Goal: Task Accomplishment & Management: Manage account settings

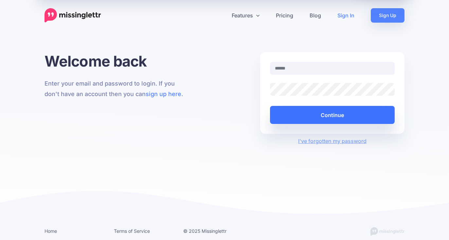
type input "**********"
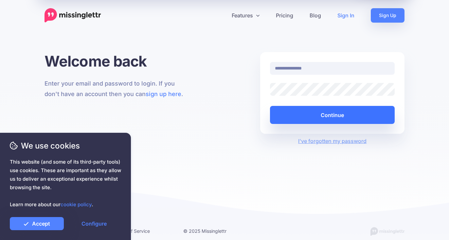
click at [338, 112] on button "Continue" at bounding box center [332, 115] width 125 height 18
click at [331, 115] on button "Continue" at bounding box center [332, 115] width 125 height 18
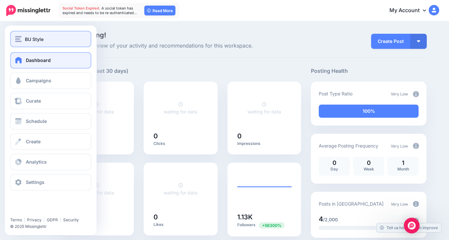
click at [32, 37] on span "BU Style" at bounding box center [34, 39] width 19 height 8
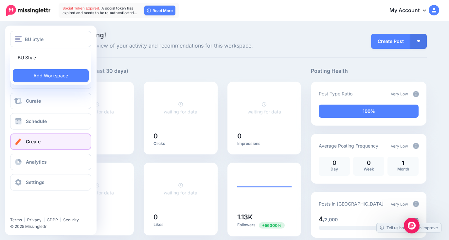
click at [51, 145] on link "Create" at bounding box center [50, 141] width 81 height 16
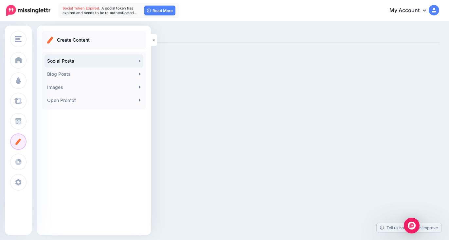
click at [134, 59] on link "Social Posts" at bounding box center [94, 60] width 99 height 13
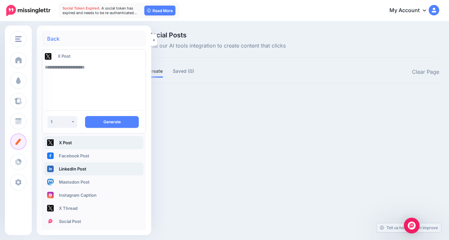
click at [86, 171] on link "LinkedIn Post" at bounding box center [94, 168] width 99 height 13
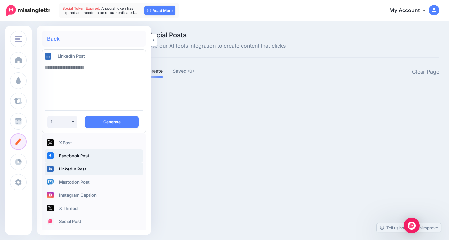
click at [83, 157] on link "Facebook Post" at bounding box center [94, 155] width 99 height 13
click at [82, 165] on link "LinkedIn Post" at bounding box center [94, 168] width 99 height 13
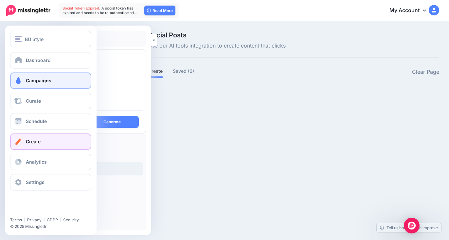
click at [48, 77] on link "Campaigns" at bounding box center [50, 80] width 81 height 16
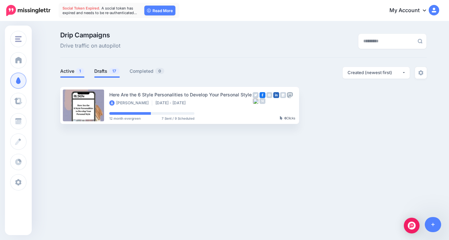
click at [103, 71] on link "Drafts 17" at bounding box center [107, 71] width 26 height 8
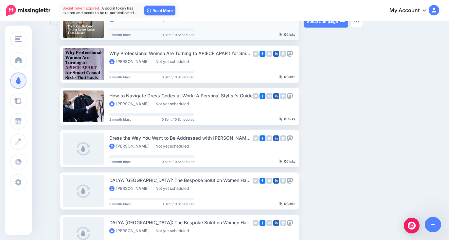
scroll to position [211, 0]
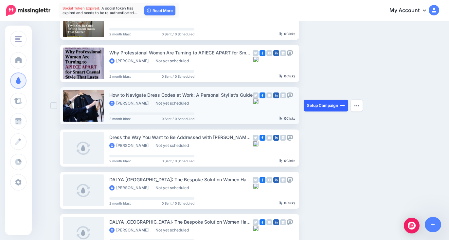
click at [314, 107] on link "Setup Campaign" at bounding box center [326, 105] width 45 height 12
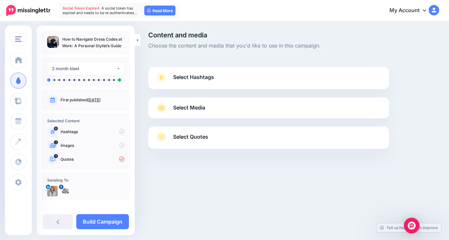
click at [204, 78] on span "Select Hashtags" at bounding box center [193, 77] width 41 height 9
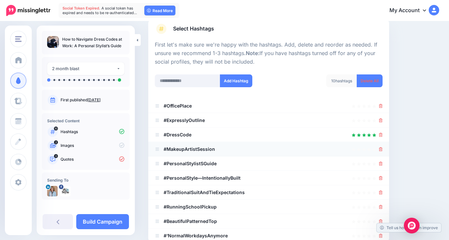
scroll to position [53, 0]
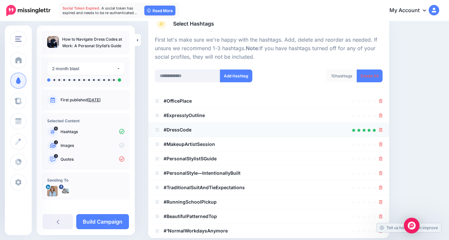
click at [199, 131] on div at bounding box center [269, 130] width 228 height 8
click at [241, 78] on button "Add Hashtag" at bounding box center [236, 75] width 32 height 13
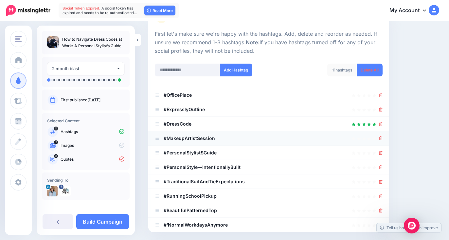
scroll to position [58, 0]
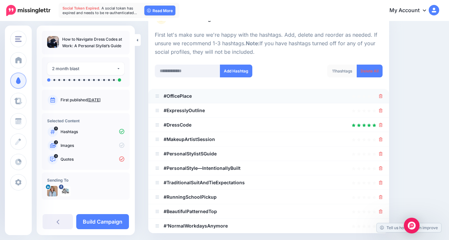
click at [379, 95] on icon at bounding box center [381, 96] width 4 height 4
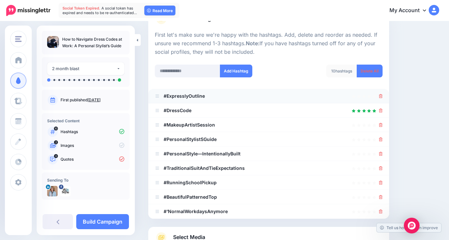
click at [381, 95] on icon at bounding box center [381, 96] width 4 height 4
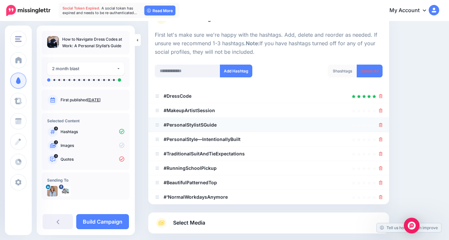
click at [380, 128] on div at bounding box center [381, 125] width 4 height 8
click at [381, 109] on icon at bounding box center [381, 110] width 4 height 4
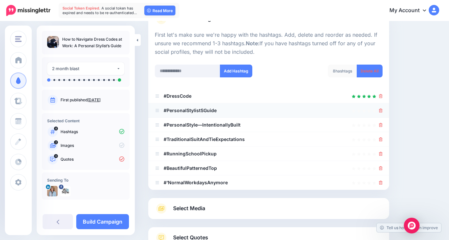
click at [381, 111] on icon at bounding box center [381, 110] width 4 height 4
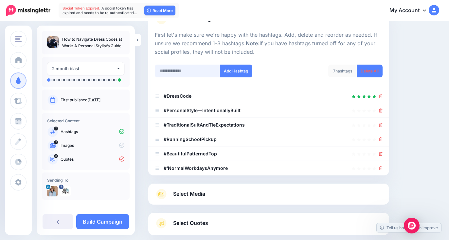
click at [186, 72] on input "text" at bounding box center [187, 70] width 65 height 13
type input "**********"
click at [241, 69] on button "Add Hashtag" at bounding box center [236, 70] width 32 height 13
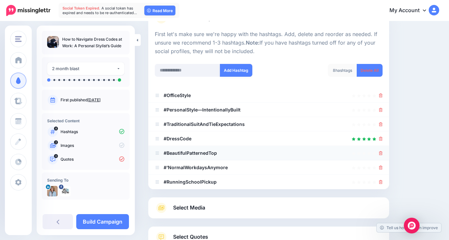
scroll to position [59, 0]
click at [379, 110] on icon at bounding box center [381, 110] width 4 height 4
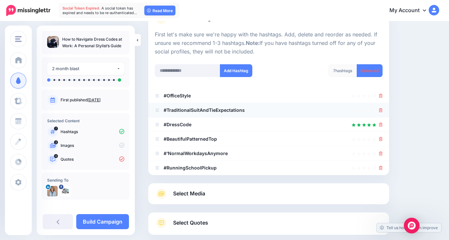
click at [381, 109] on icon at bounding box center [381, 110] width 4 height 4
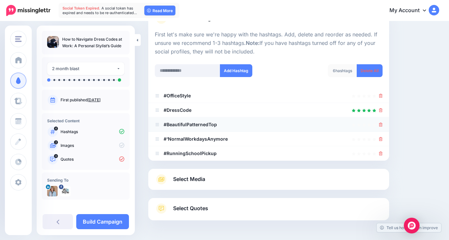
click at [381, 125] on icon at bounding box center [381, 124] width 4 height 4
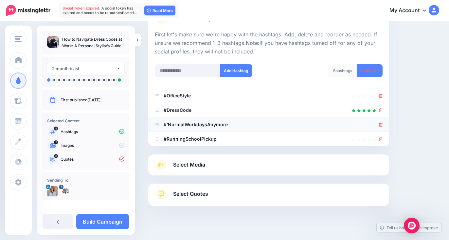
click at [381, 122] on icon at bounding box center [381, 124] width 4 height 4
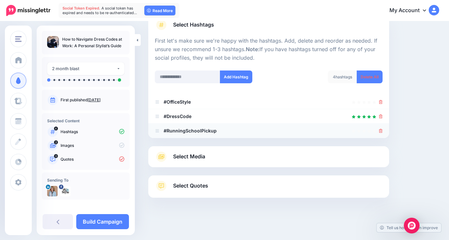
click at [381, 131] on icon at bounding box center [381, 131] width 4 height 4
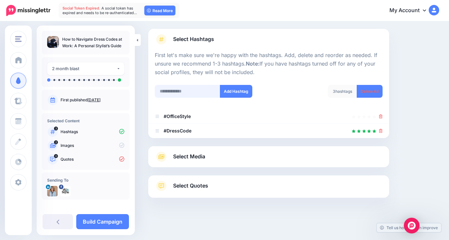
click at [183, 92] on input "text" at bounding box center [187, 91] width 65 height 13
type input "**********"
click at [242, 91] on button "Add Hashtag" at bounding box center [236, 91] width 32 height 13
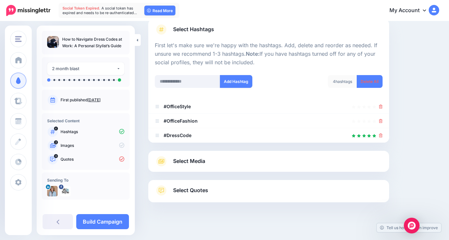
scroll to position [48, 0]
click at [190, 159] on span "Select Media" at bounding box center [189, 160] width 32 height 9
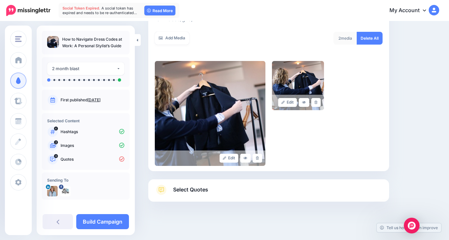
scroll to position [122, 0]
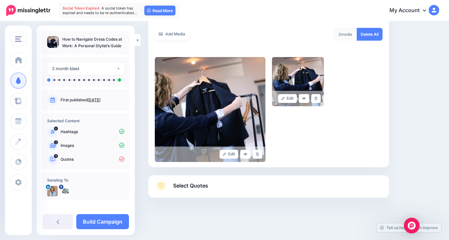
click at [193, 183] on span "Select Quotes" at bounding box center [190, 185] width 35 height 9
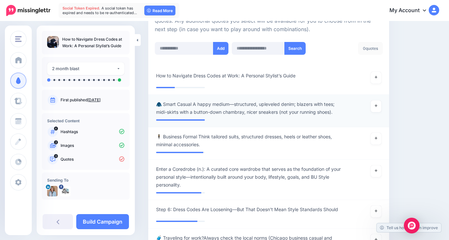
scroll to position [164, 0]
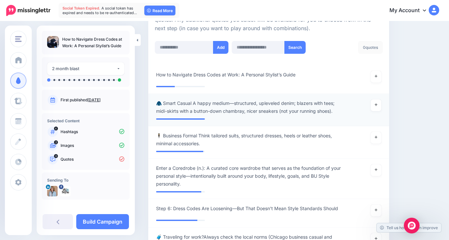
click at [320, 106] on span "🧥 Smart Casual A happy medium—structured, upleveled denim; blazers with tees; m…" at bounding box center [249, 107] width 186 height 16
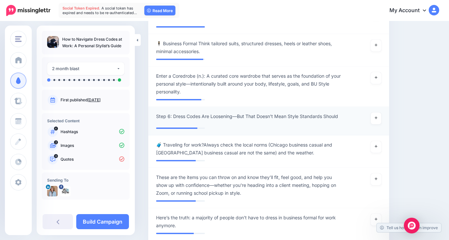
scroll to position [257, 0]
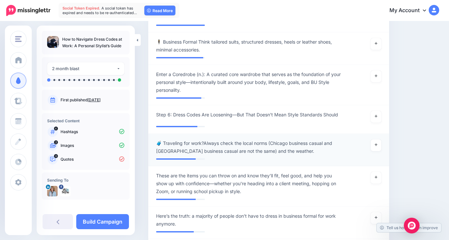
click at [306, 145] on span "🧳 Traveling for work?Always check the local norms (Chicago business casual and …" at bounding box center [249, 147] width 186 height 16
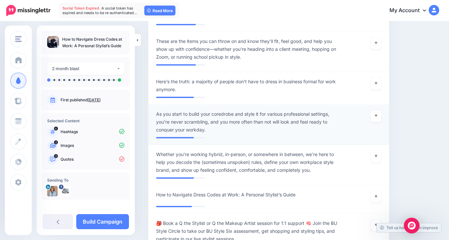
scroll to position [392, 0]
click at [328, 118] on span "As you start to build your coredrobe and style it for various professional sett…" at bounding box center [249, 122] width 186 height 24
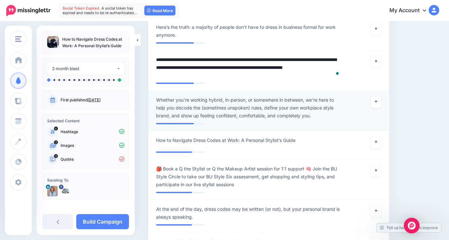
scroll to position [449, 0]
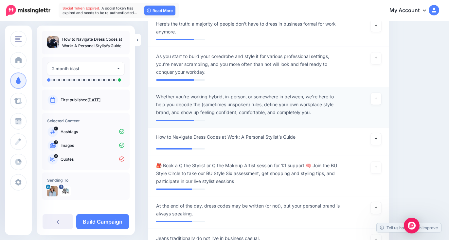
click at [305, 107] on span "Whether you're working hybrid, in-person, or somewhere in between, we’re here t…" at bounding box center [249, 105] width 186 height 24
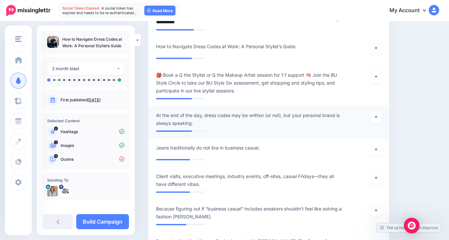
scroll to position [540, 0]
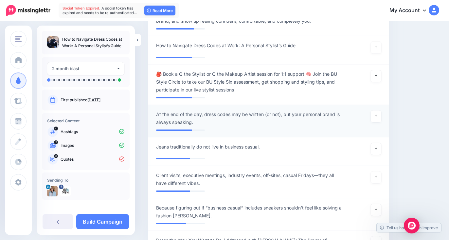
click at [289, 123] on span "At the end of the day, dress codes may be written (or not), but your personal b…" at bounding box center [249, 118] width 186 height 16
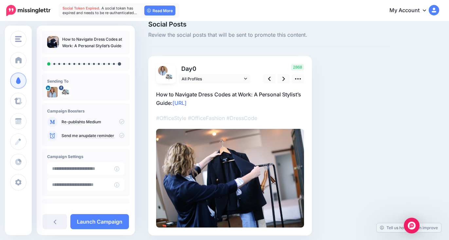
scroll to position [8, 0]
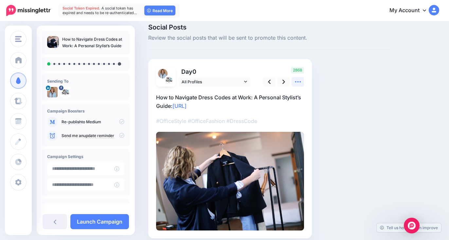
click at [299, 82] on icon at bounding box center [298, 81] width 7 height 7
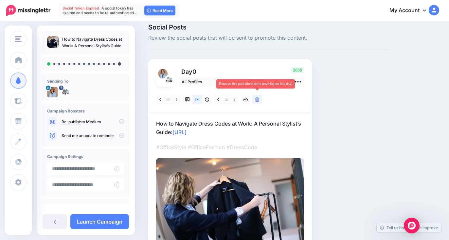
click at [258, 98] on icon at bounding box center [257, 99] width 4 height 5
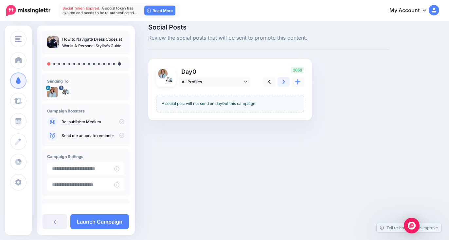
click at [284, 83] on icon at bounding box center [283, 81] width 3 height 7
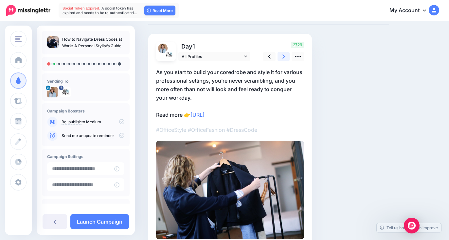
scroll to position [0, 0]
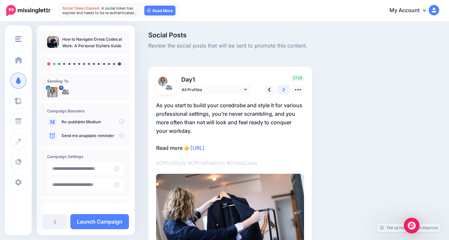
click at [283, 88] on icon at bounding box center [283, 89] width 3 height 4
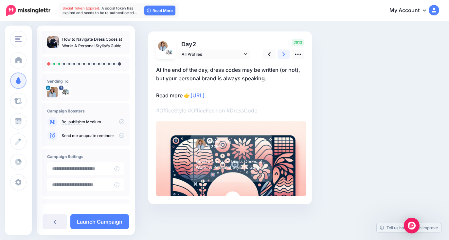
scroll to position [42, 0]
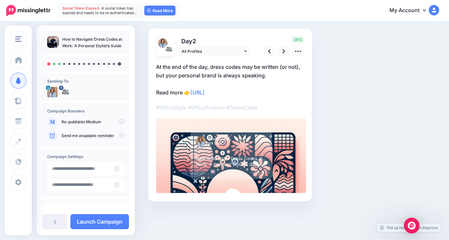
click at [264, 149] on div "How to Navigate Dress Codes at Work: A Personal Stylist’s Guide" at bounding box center [231, 161] width 71 height 25
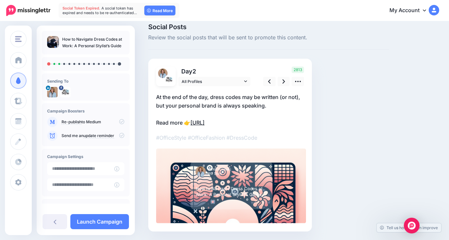
scroll to position [2, 0]
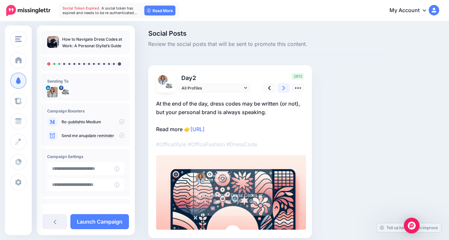
click at [283, 89] on icon at bounding box center [283, 88] width 3 height 4
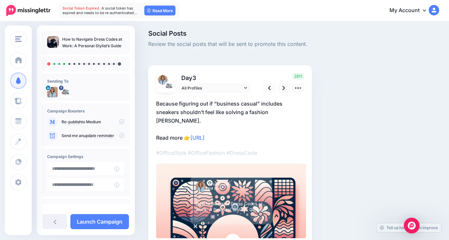
click at [270, 111] on p "Because figuring out if “business casual” includes sneakers shouldn’t feel like…" at bounding box center [230, 120] width 148 height 43
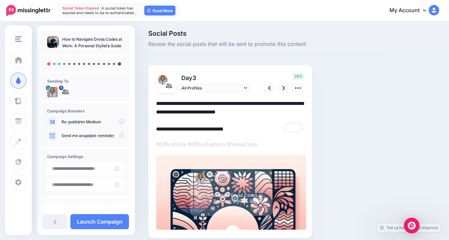
click at [287, 112] on textarea "**********" at bounding box center [230, 116] width 148 height 34
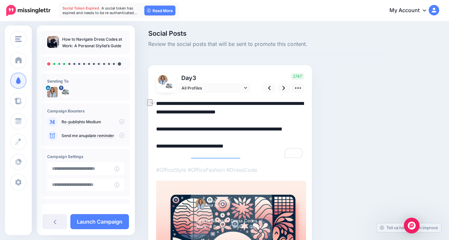
drag, startPoint x: 261, startPoint y: 129, endPoint x: 166, endPoint y: 131, distance: 95.3
click at [164, 131] on textarea "**********" at bounding box center [230, 129] width 148 height 60
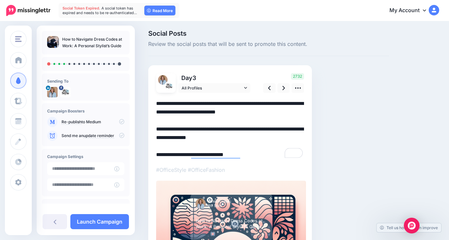
click at [242, 138] on textarea "**********" at bounding box center [230, 129] width 148 height 60
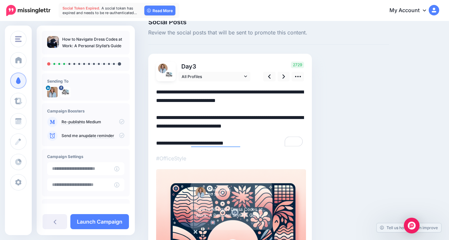
scroll to position [20, 0]
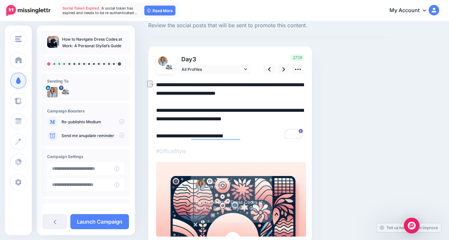
drag, startPoint x: 180, startPoint y: 84, endPoint x: 155, endPoint y: 85, distance: 24.9
click at [155, 85] on div "Day 3 All Profiles 3" at bounding box center [230, 145] width 164 height 198
click at [192, 83] on textarea "**********" at bounding box center [230, 111] width 148 height 60
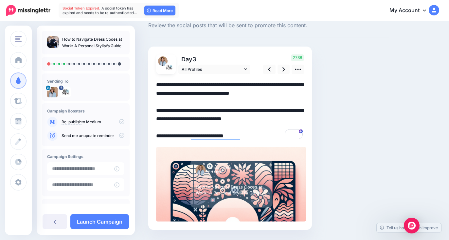
click at [195, 84] on textarea "**********" at bounding box center [230, 111] width 148 height 60
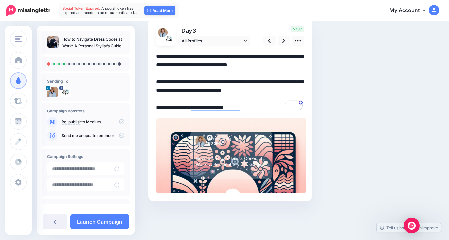
scroll to position [53, 0]
click at [297, 37] on icon at bounding box center [298, 40] width 7 height 7
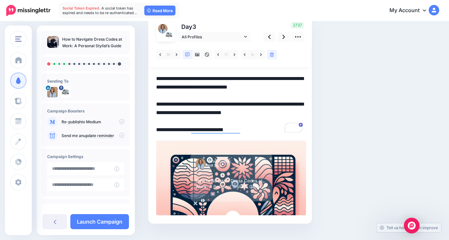
click at [280, 151] on div at bounding box center [231, 177] width 150 height 75
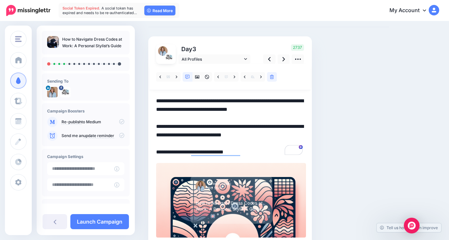
scroll to position [26, 0]
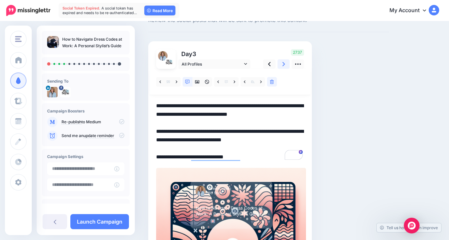
click at [284, 63] on icon at bounding box center [283, 64] width 3 height 4
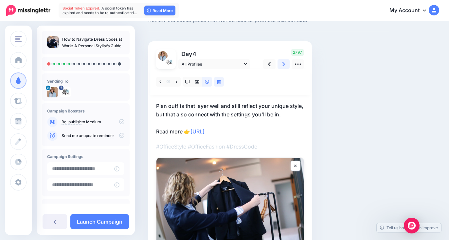
scroll to position [0, 0]
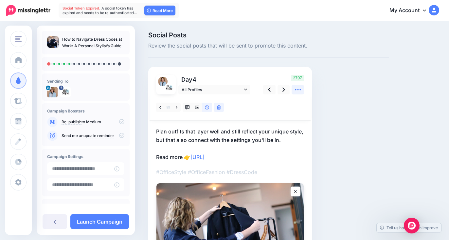
click at [298, 88] on icon at bounding box center [298, 89] width 7 height 7
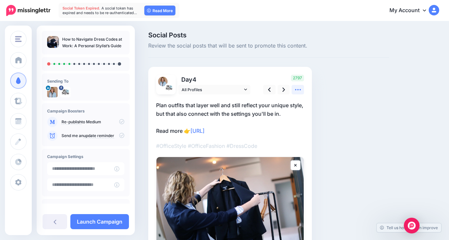
click at [298, 89] on icon at bounding box center [298, 89] width 7 height 7
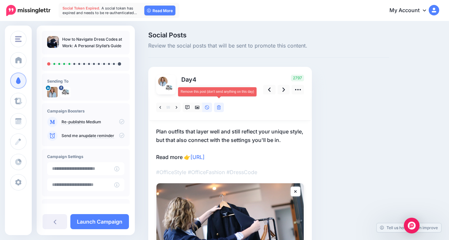
click at [220, 109] on icon at bounding box center [219, 107] width 4 height 5
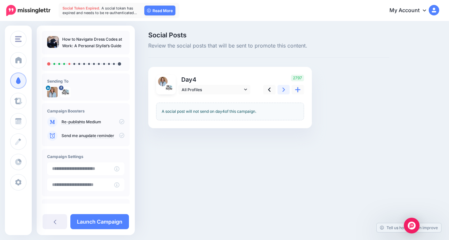
click at [282, 90] on icon at bounding box center [283, 89] width 3 height 7
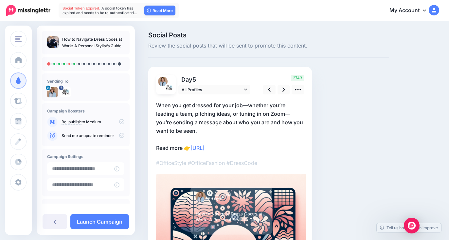
click at [204, 127] on p "When you get dressed for your job—whether you’re leading a team, pitching ideas…" at bounding box center [230, 126] width 148 height 51
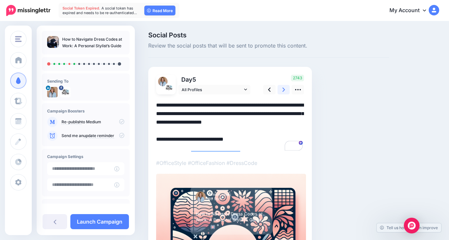
click at [285, 91] on link at bounding box center [284, 89] width 12 height 9
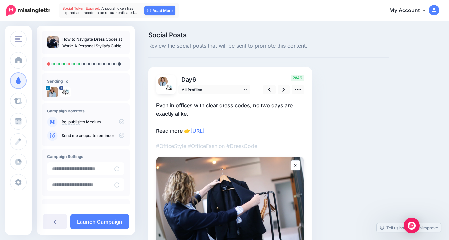
click at [206, 112] on p "Even in offices with clear dress codes, no two days are exactly alike. Read mor…" at bounding box center [230, 118] width 148 height 34
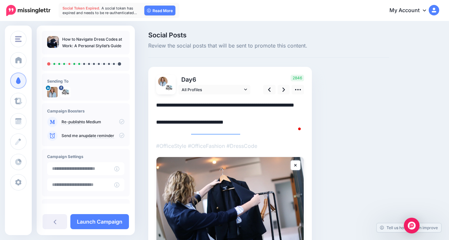
click at [200, 112] on textarea "**********" at bounding box center [230, 118] width 148 height 34
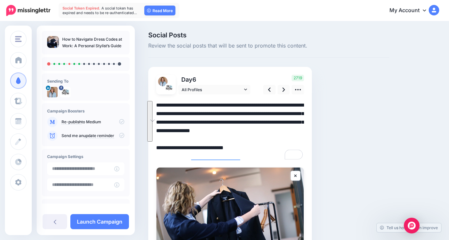
drag, startPoint x: 192, startPoint y: 139, endPoint x: 157, endPoint y: 106, distance: 48.4
click at [157, 106] on textarea "**********" at bounding box center [230, 131] width 148 height 60
paste textarea "*****"
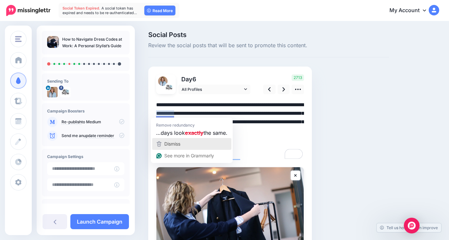
click at [180, 141] on span "Dismiss" at bounding box center [172, 144] width 16 height 6
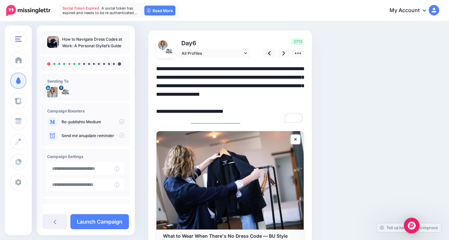
scroll to position [36, 0]
click at [282, 53] on icon at bounding box center [283, 53] width 3 height 7
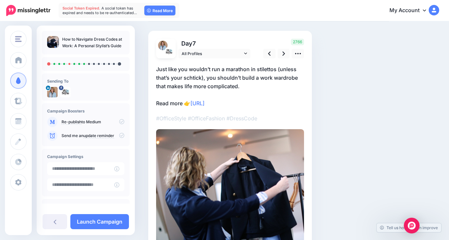
click at [217, 82] on p "Just like you wouldn’t run a marathon in stilettos (unless that’s your schtick)…" at bounding box center [230, 86] width 148 height 43
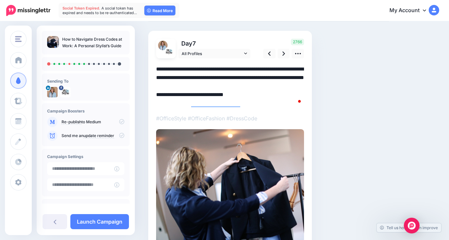
click at [221, 81] on textarea "**********" at bounding box center [230, 86] width 148 height 43
drag, startPoint x: 242, startPoint y: 85, endPoint x: 157, endPoint y: 70, distance: 85.8
click at [157, 70] on textarea "**********" at bounding box center [230, 86] width 148 height 43
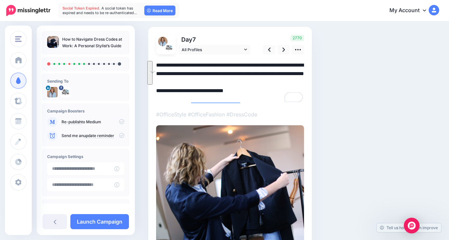
paste textarea "**********"
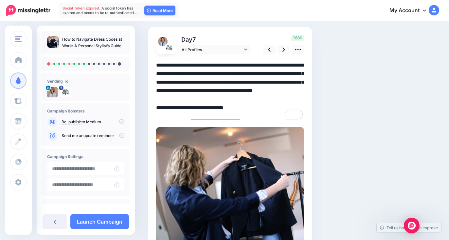
click at [245, 150] on img at bounding box center [230, 190] width 148 height 126
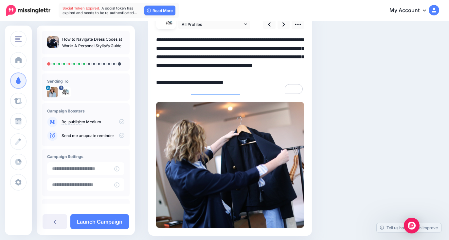
scroll to position [45, 0]
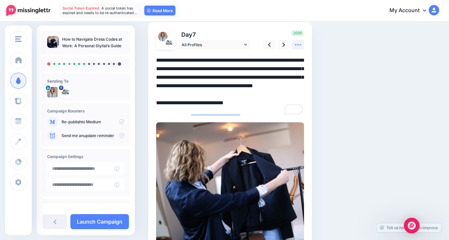
click at [296, 45] on icon at bounding box center [298, 44] width 7 height 7
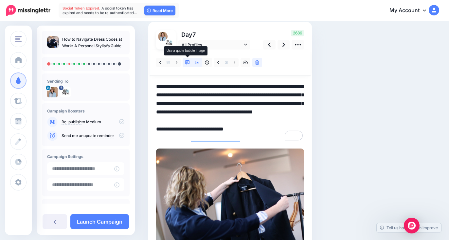
click at [188, 63] on icon at bounding box center [187, 62] width 5 height 5
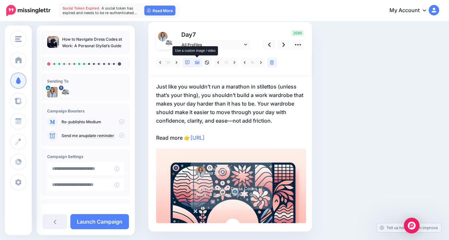
click at [198, 64] on icon at bounding box center [197, 62] width 5 height 5
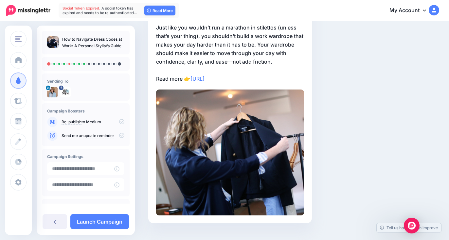
scroll to position [117, 0]
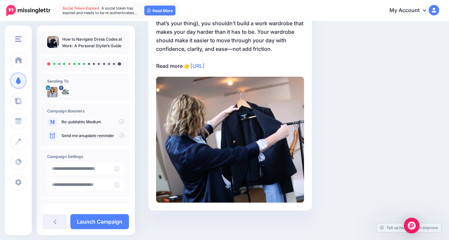
click at [287, 162] on img at bounding box center [230, 140] width 148 height 126
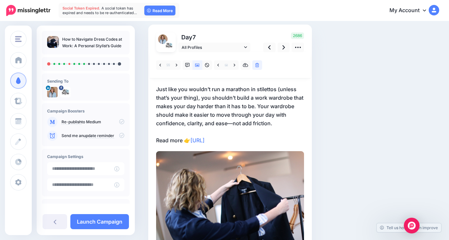
scroll to position [27, 0]
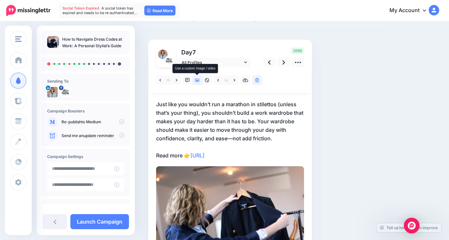
click at [196, 79] on icon at bounding box center [197, 80] width 5 height 5
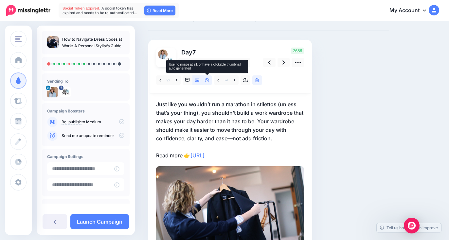
click at [208, 80] on icon at bounding box center [207, 80] width 5 height 5
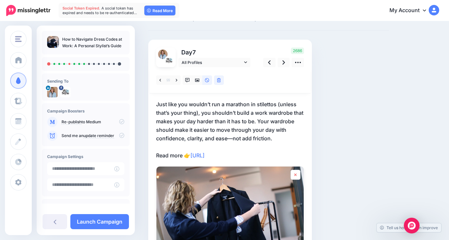
click at [296, 175] on icon at bounding box center [295, 174] width 2 height 3
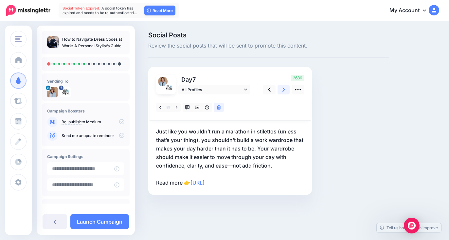
click at [284, 89] on icon at bounding box center [283, 89] width 3 height 4
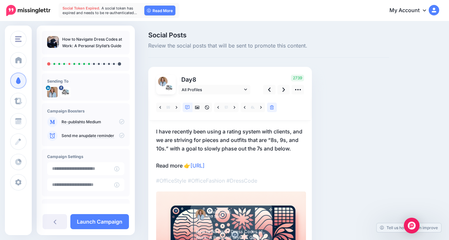
click at [248, 143] on p "I have recently been using a rating system with clients, and we are striving fo…" at bounding box center [230, 148] width 148 height 43
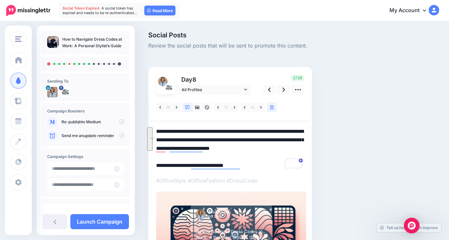
drag, startPoint x: 290, startPoint y: 148, endPoint x: 156, endPoint y: 132, distance: 135.2
click at [156, 132] on div "Day 8 All Profiles" at bounding box center [230, 170] width 164 height 207
paste textarea "**********"
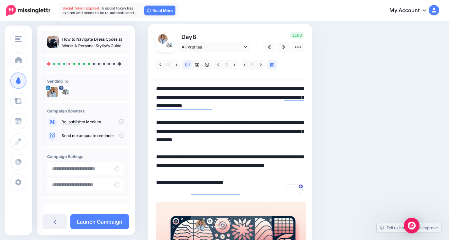
scroll to position [44, 0]
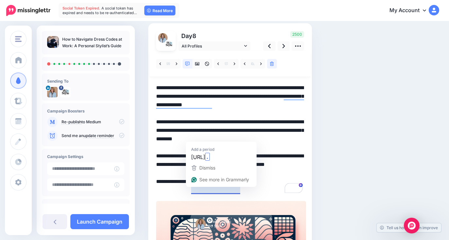
drag, startPoint x: 243, startPoint y: 190, endPoint x: 261, endPoint y: 146, distance: 48.0
click at [190, 190] on textarea "**********" at bounding box center [230, 138] width 148 height 111
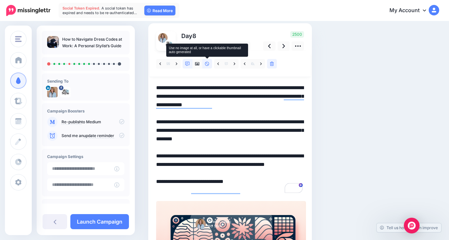
type textarea "**********"
click at [207, 62] on icon at bounding box center [207, 64] width 4 height 4
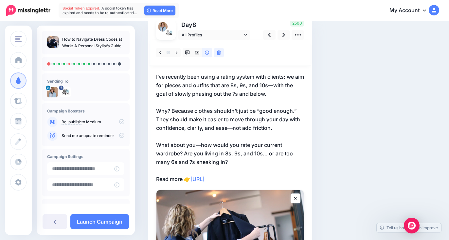
scroll to position [53, 0]
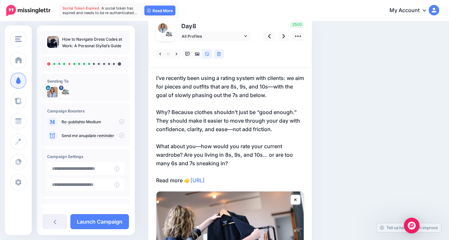
click at [297, 199] on icon at bounding box center [295, 199] width 3 height 4
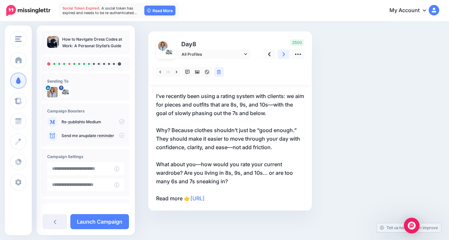
click at [282, 54] on link at bounding box center [284, 53] width 12 height 9
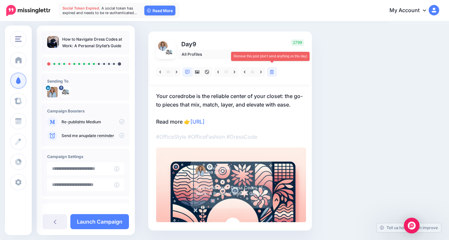
click at [272, 73] on icon at bounding box center [272, 72] width 4 height 5
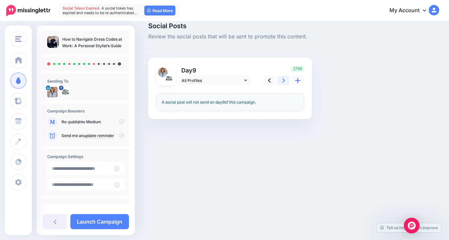
click at [284, 78] on icon at bounding box center [283, 80] width 3 height 7
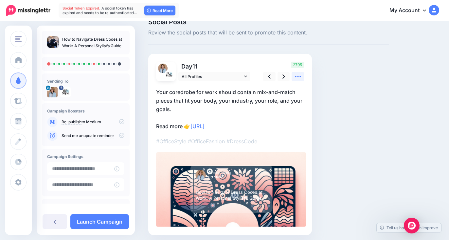
click at [295, 78] on icon at bounding box center [298, 76] width 7 height 7
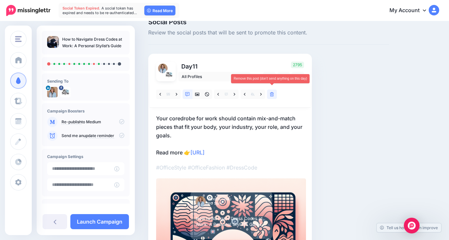
click at [274, 95] on icon at bounding box center [272, 94] width 4 height 5
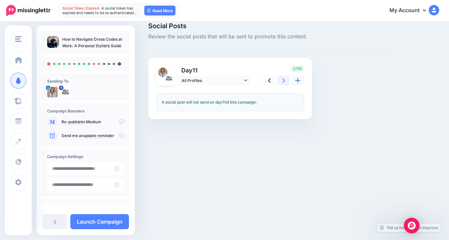
click at [280, 76] on link at bounding box center [284, 80] width 12 height 9
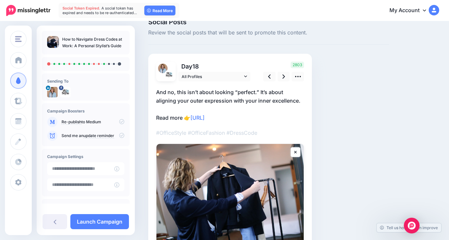
click at [232, 96] on p "And no, this isn’t about looking “perfect.” It’s about aligning your outer expr…" at bounding box center [230, 105] width 148 height 34
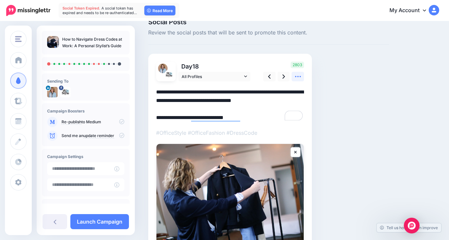
click at [297, 76] on icon at bounding box center [298, 76] width 7 height 7
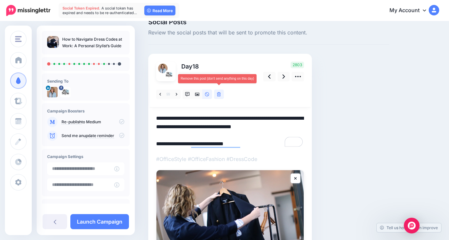
click at [219, 93] on icon at bounding box center [219, 94] width 4 height 5
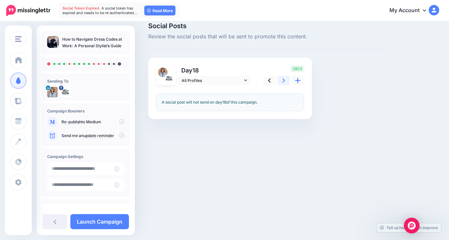
click at [281, 77] on link at bounding box center [284, 80] width 12 height 9
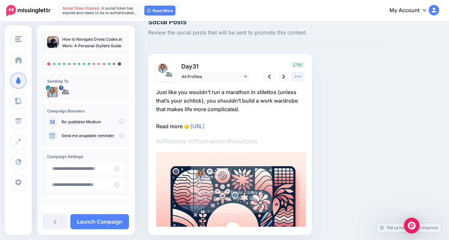
click at [298, 78] on icon at bounding box center [298, 76] width 7 height 7
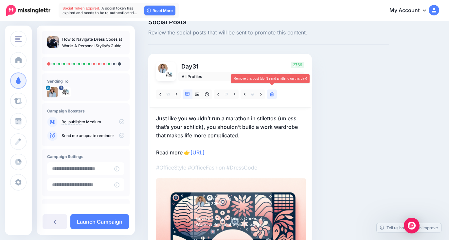
click at [272, 96] on icon at bounding box center [272, 94] width 4 height 5
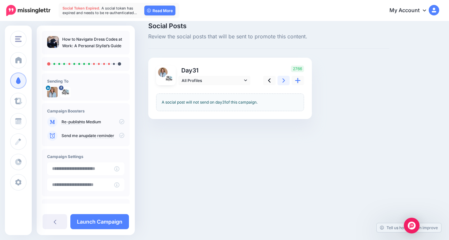
click at [284, 78] on icon at bounding box center [283, 80] width 3 height 7
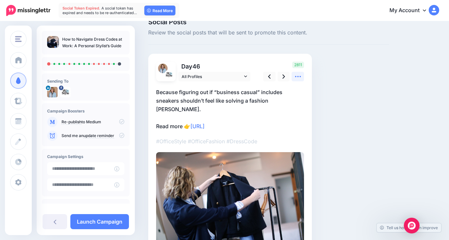
click at [295, 75] on icon at bounding box center [298, 76] width 7 height 7
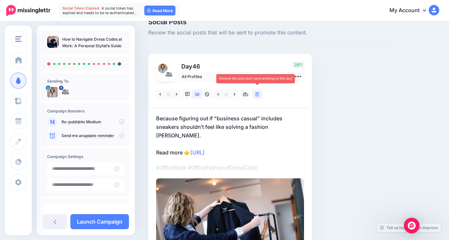
click at [260, 94] on link at bounding box center [257, 93] width 10 height 9
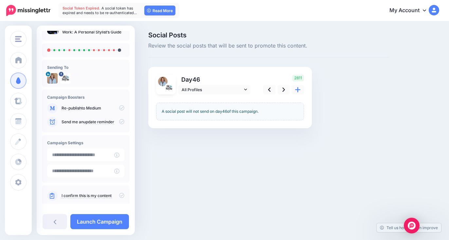
scroll to position [24, 0]
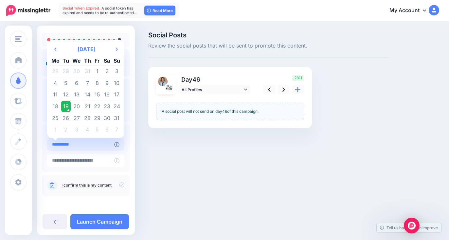
click at [97, 147] on input "**********" at bounding box center [80, 144] width 67 height 13
click at [78, 107] on td "20" at bounding box center [77, 106] width 12 height 12
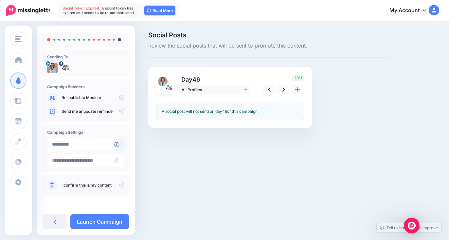
type input "**********"
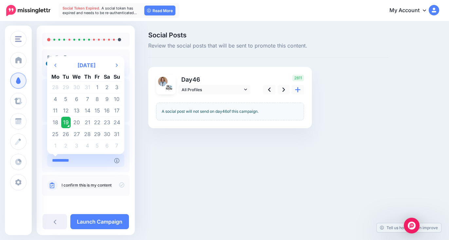
click at [104, 161] on input "**********" at bounding box center [80, 160] width 67 height 13
click at [101, 161] on input "**********" at bounding box center [80, 160] width 67 height 13
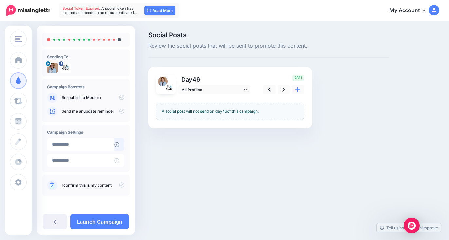
click at [111, 172] on div "How to Navigate Dress Codes at Work: A Personal Stylist’s Guide Sending To" at bounding box center [86, 105] width 98 height 197
click at [272, 88] on link at bounding box center [269, 89] width 12 height 9
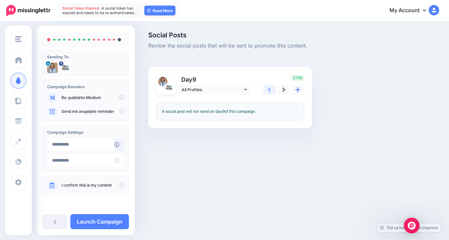
click at [272, 88] on link at bounding box center [269, 89] width 12 height 9
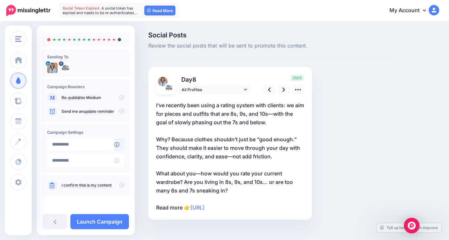
click at [196, 80] on span "8" at bounding box center [194, 79] width 4 height 7
click at [295, 89] on icon at bounding box center [298, 89] width 7 height 7
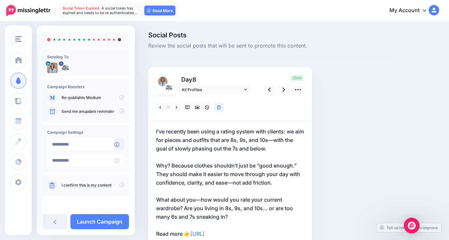
click at [190, 79] on p "Day 8" at bounding box center [214, 79] width 73 height 9
click at [196, 87] on span "All Profiles" at bounding box center [212, 89] width 61 height 7
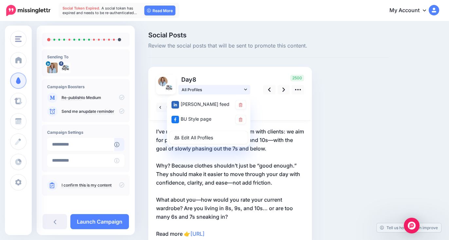
click at [196, 87] on span "All Profiles" at bounding box center [212, 89] width 61 height 7
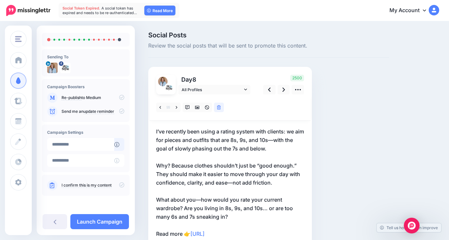
click at [207, 78] on p "Day 8" at bounding box center [214, 79] width 73 height 9
click at [274, 91] on link at bounding box center [269, 89] width 12 height 9
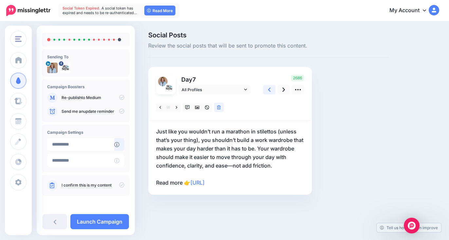
click at [274, 91] on link at bounding box center [269, 89] width 12 height 9
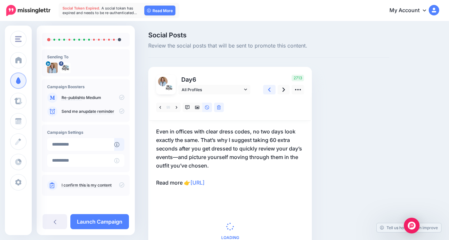
click at [274, 91] on link at bounding box center [269, 89] width 12 height 9
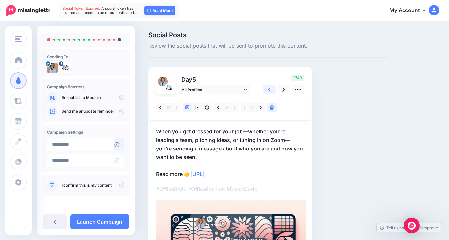
click at [274, 91] on link at bounding box center [269, 89] width 12 height 9
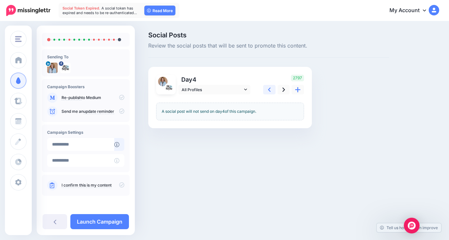
click at [274, 91] on link at bounding box center [269, 89] width 12 height 9
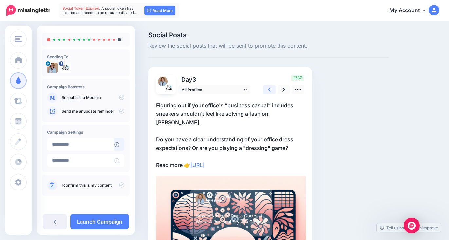
click at [274, 91] on link at bounding box center [269, 89] width 12 height 9
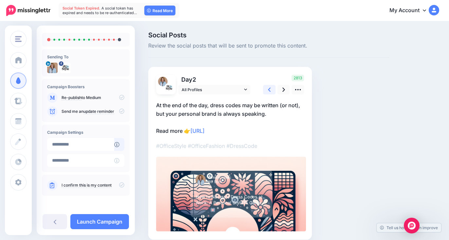
click at [274, 91] on link at bounding box center [269, 89] width 12 height 9
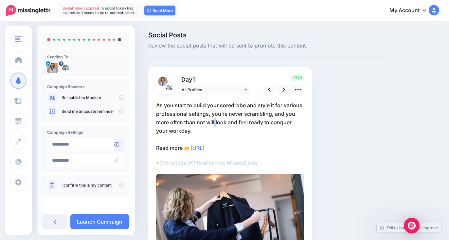
drag, startPoint x: 216, startPoint y: 118, endPoint x: 212, endPoint y: 117, distance: 3.4
click at [215, 118] on p "As you start to build your coredrobe and style it for various professional sett…" at bounding box center [230, 126] width 148 height 51
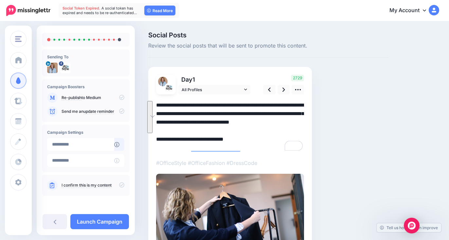
drag, startPoint x: 193, startPoint y: 133, endPoint x: 155, endPoint y: 106, distance: 46.2
click at [155, 106] on div "Day 1 All Profiles" at bounding box center [230, 173] width 164 height 213
paste textarea "**********"
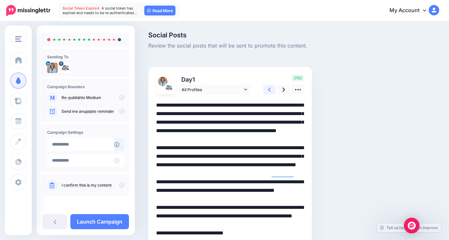
click at [272, 90] on link at bounding box center [269, 89] width 12 height 9
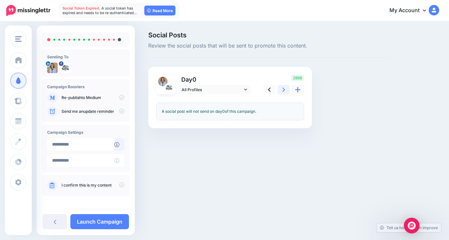
click at [281, 89] on link at bounding box center [284, 89] width 12 height 9
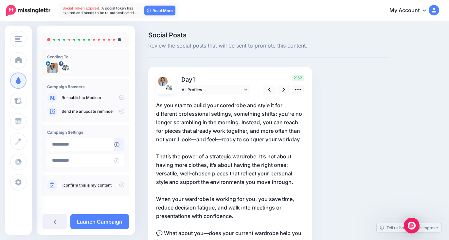
click at [225, 107] on p "As you start to build your coredrobe and style it for different professional se…" at bounding box center [230, 186] width 148 height 170
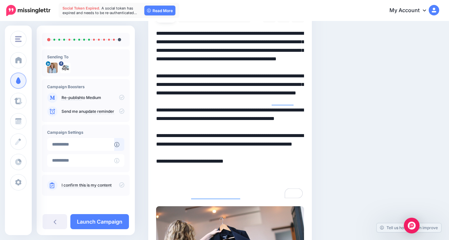
scroll to position [59, 0]
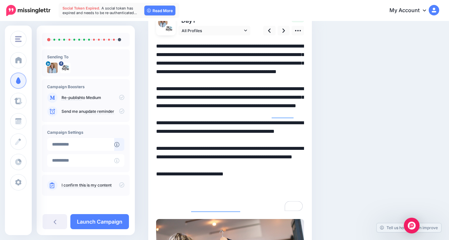
drag, startPoint x: 219, startPoint y: 47, endPoint x: 208, endPoint y: 47, distance: 10.8
click at [208, 47] on textarea "**********" at bounding box center [230, 127] width 148 height 170
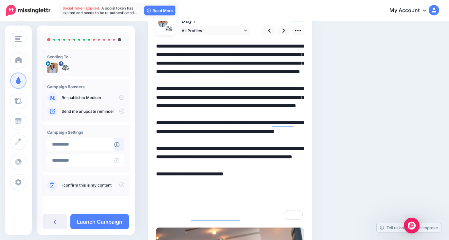
click at [247, 46] on textarea "**********" at bounding box center [230, 131] width 148 height 179
click at [260, 46] on textarea "**********" at bounding box center [230, 131] width 148 height 179
click at [216, 66] on textarea "**********" at bounding box center [230, 131] width 148 height 179
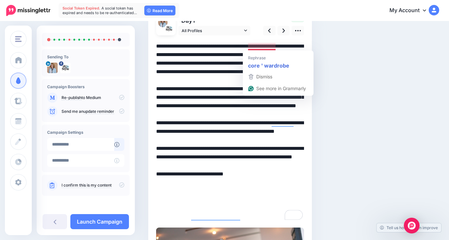
click at [277, 46] on textarea "**********" at bounding box center [230, 131] width 148 height 179
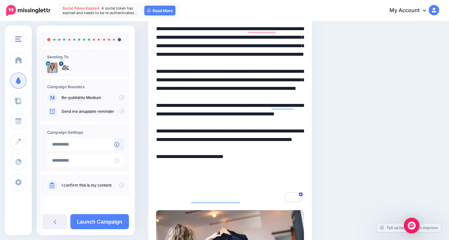
scroll to position [0, 0]
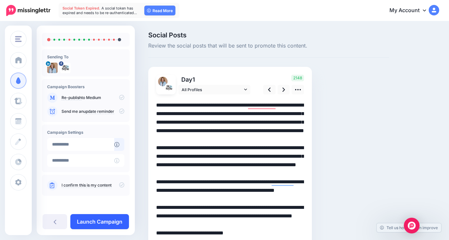
click at [96, 221] on link "Launch Campaign" at bounding box center [99, 221] width 59 height 15
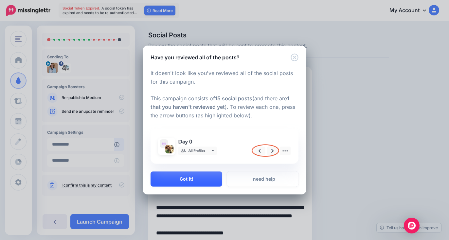
click at [203, 175] on button "Got it!" at bounding box center [187, 178] width 72 height 15
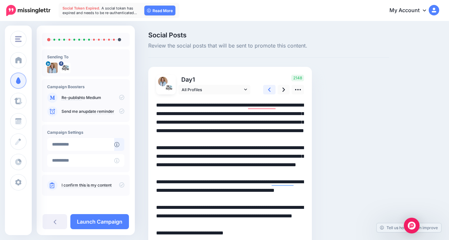
click at [270, 88] on icon at bounding box center [269, 89] width 3 height 4
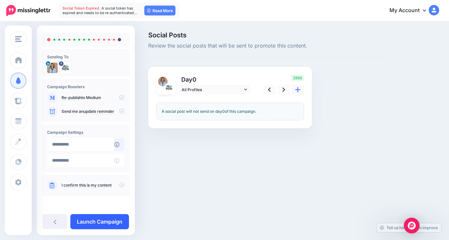
click at [96, 220] on link "Launch Campaign" at bounding box center [99, 221] width 59 height 15
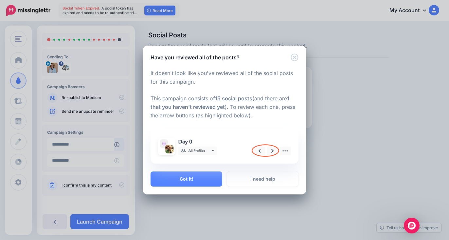
drag, startPoint x: 210, startPoint y: 180, endPoint x: 207, endPoint y: 180, distance: 3.3
click at [210, 180] on button "Got it!" at bounding box center [187, 178] width 72 height 15
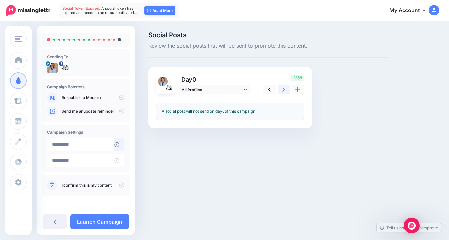
click at [282, 89] on icon at bounding box center [283, 89] width 3 height 7
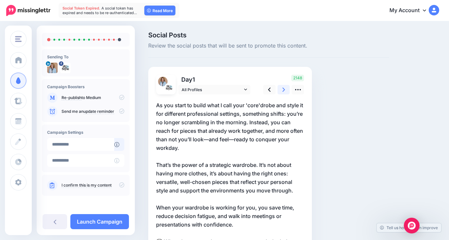
click at [282, 89] on icon at bounding box center [283, 89] width 3 height 7
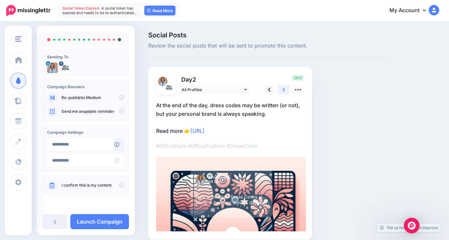
click at [282, 89] on icon at bounding box center [283, 89] width 3 height 7
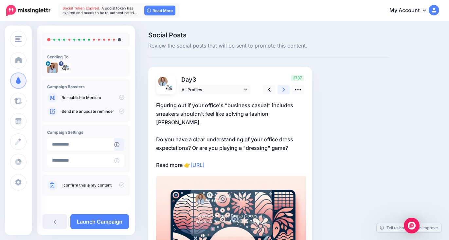
click at [282, 89] on icon at bounding box center [283, 89] width 3 height 7
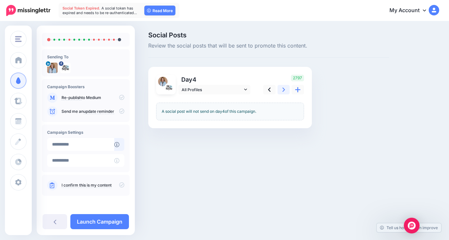
click at [282, 89] on icon at bounding box center [283, 89] width 3 height 7
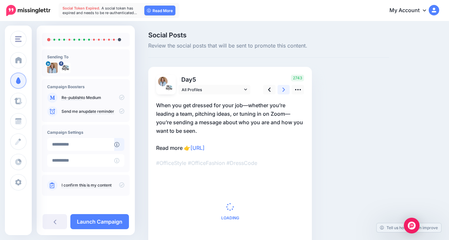
click at [282, 89] on icon at bounding box center [283, 89] width 3 height 7
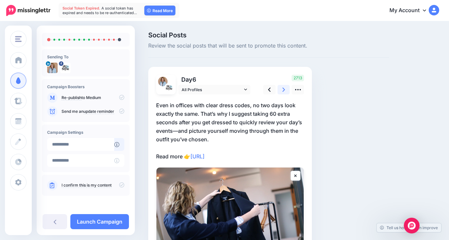
click at [282, 89] on icon at bounding box center [283, 89] width 3 height 7
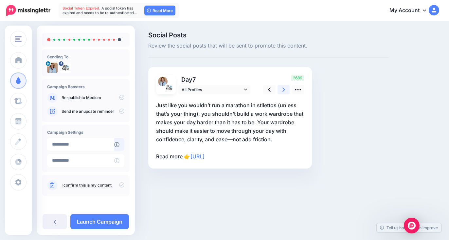
click at [282, 89] on icon at bounding box center [283, 89] width 3 height 7
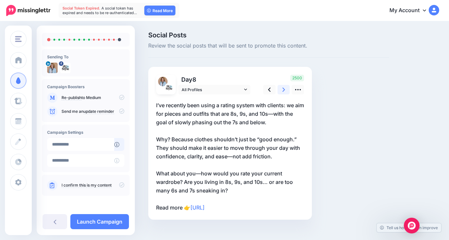
click at [282, 89] on icon at bounding box center [283, 89] width 3 height 7
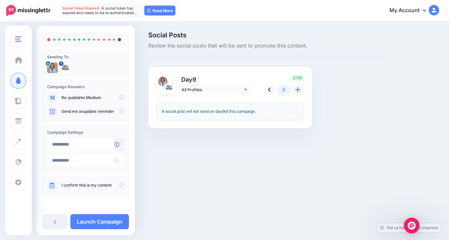
click at [282, 89] on icon at bounding box center [283, 89] width 3 height 7
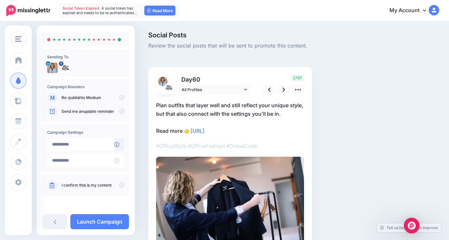
click at [251, 110] on p "Plan outfits that layer well and still reflect your unique style, but that also…" at bounding box center [230, 118] width 148 height 34
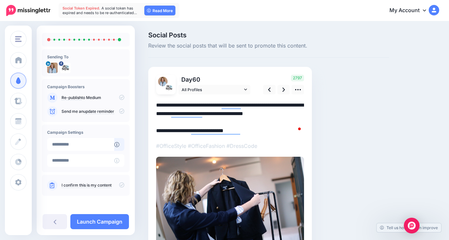
click at [249, 110] on textarea "**********" at bounding box center [230, 118] width 148 height 34
drag, startPoint x: 285, startPoint y: 114, endPoint x: 156, endPoint y: 105, distance: 129.0
click at [156, 105] on textarea "**********" at bounding box center [230, 118] width 148 height 34
paste textarea "**********"
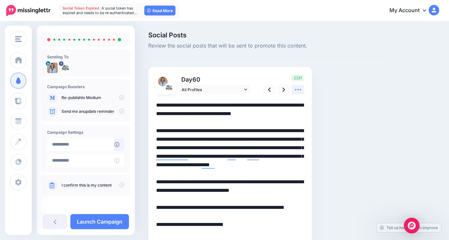
type textarea "**********"
click at [295, 89] on icon at bounding box center [298, 89] width 7 height 7
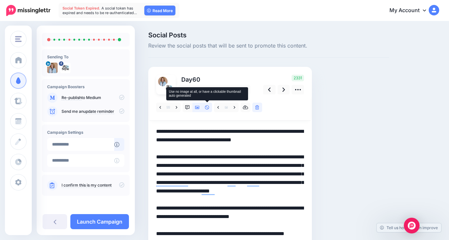
click at [206, 107] on icon at bounding box center [207, 107] width 5 height 5
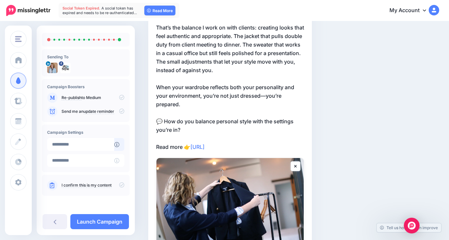
click at [294, 167] on icon at bounding box center [295, 166] width 2 height 3
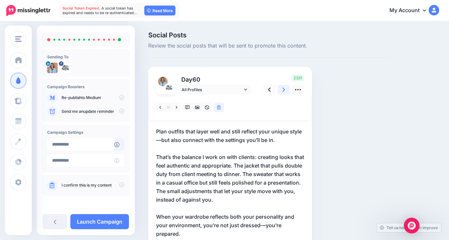
click at [281, 89] on link at bounding box center [284, 89] width 12 height 9
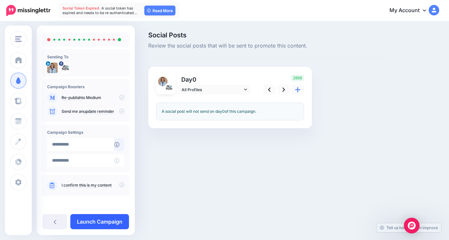
click at [98, 222] on link "Launch Campaign" at bounding box center [99, 221] width 59 height 15
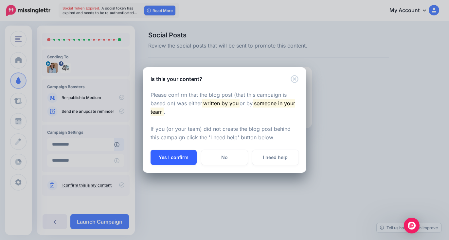
click at [179, 153] on button "Yes I confirm" at bounding box center [174, 157] width 46 height 15
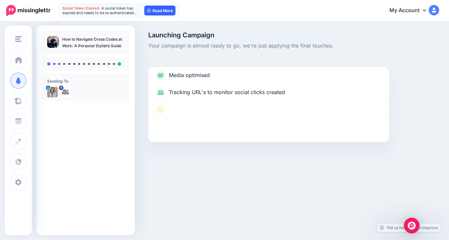
click at [168, 11] on link "Read More" at bounding box center [159, 11] width 31 height 10
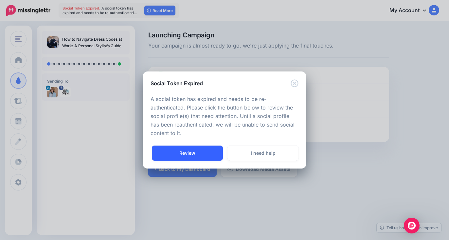
click at [189, 150] on link "Review" at bounding box center [187, 152] width 71 height 15
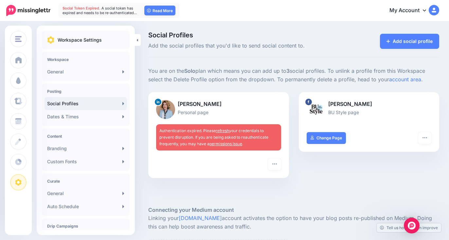
click at [225, 130] on link "refresh" at bounding box center [222, 130] width 13 height 5
